Goal: Find specific page/section: Find specific page/section

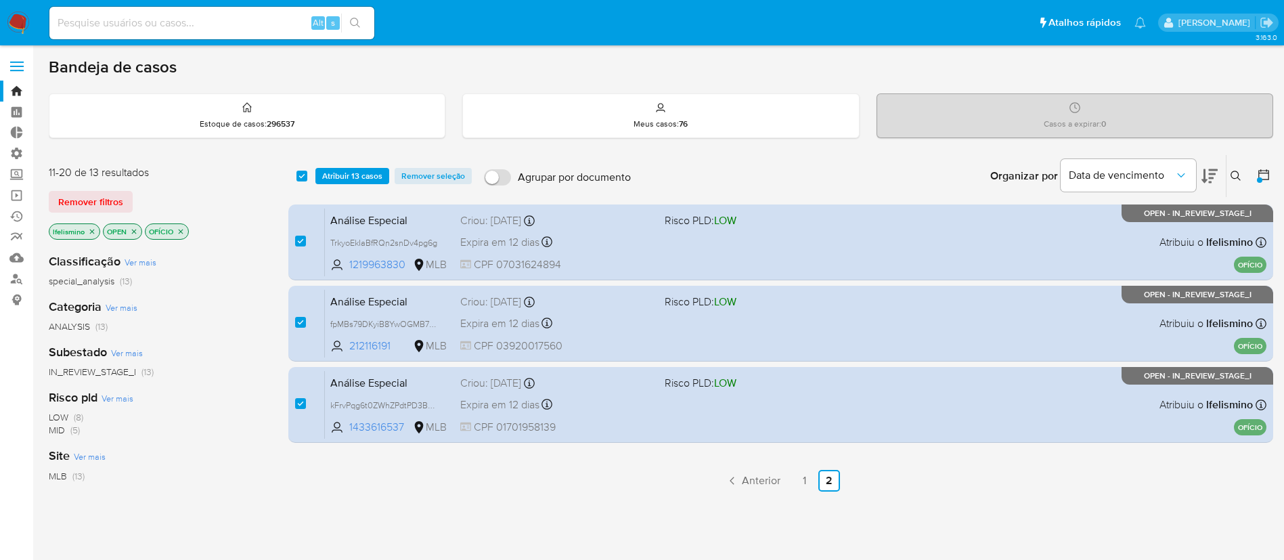
click at [148, 26] on input at bounding box center [211, 23] width 325 height 18
paste input "1989447333"
click at [104, 209] on span "Remover filtros" at bounding box center [90, 201] width 65 height 19
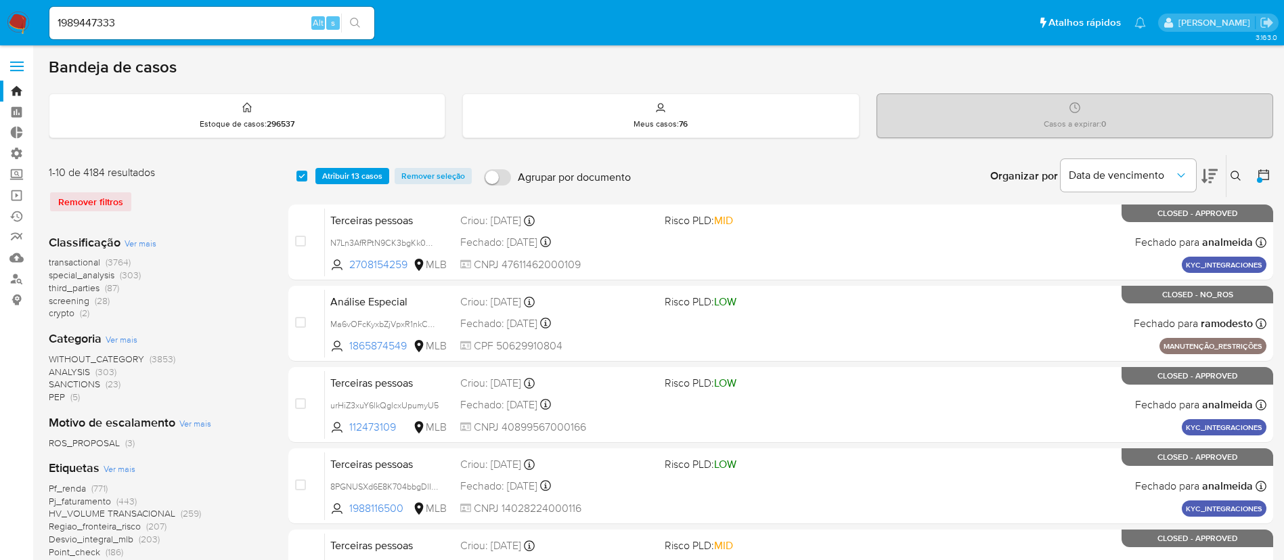
click at [169, 24] on input "1989447333" at bounding box center [211, 23] width 325 height 18
type input "1989447333"
click at [356, 24] on icon "search-icon" at bounding box center [355, 23] width 10 height 10
